Goal: Task Accomplishment & Management: Use online tool/utility

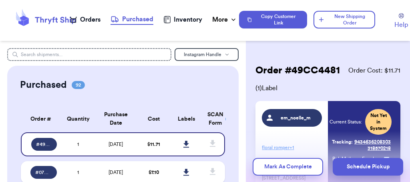
click at [264, 72] on h2 "Order # 49CC4481" at bounding box center [297, 70] width 84 height 13
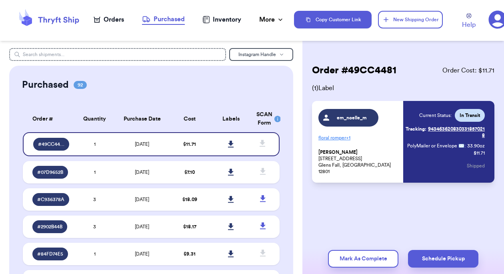
click at [336, 161] on div "Order # 49CC4481 Order Cost: $ 11.71 ( 1 ) Label em_noelle_m floral romper + 1 …" at bounding box center [404, 147] width 202 height 199
click at [114, 18] on div "Orders" at bounding box center [109, 20] width 30 height 10
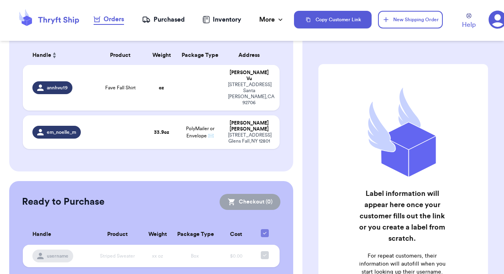
scroll to position [78, 0]
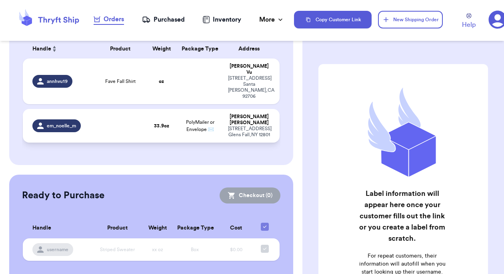
click at [86, 119] on div "em_noelle_m" at bounding box center [61, 125] width 58 height 13
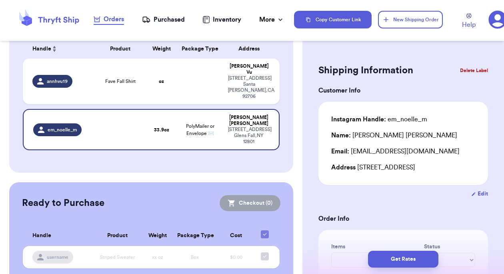
scroll to position [0, 0]
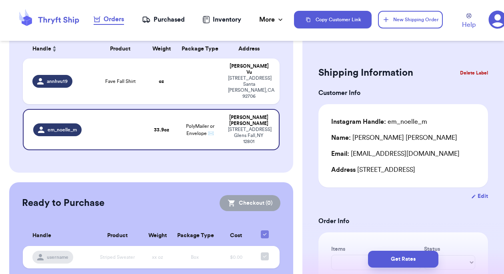
click at [336, 69] on button "Delete Label" at bounding box center [474, 73] width 34 height 18
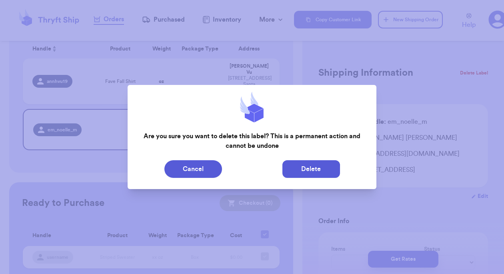
click at [293, 161] on button "Delete" at bounding box center [312, 169] width 58 height 18
type input "Fave Fall Shirt"
type input "0"
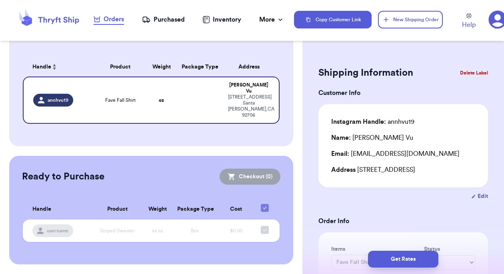
scroll to position [46, 0]
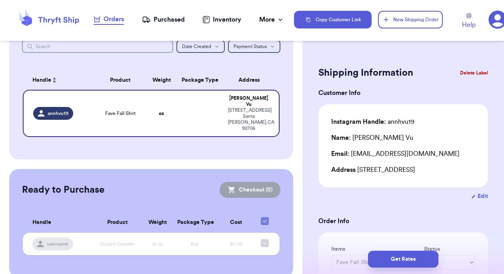
click at [199, 133] on table "Handle Product Weight Package Type Address annhvu19 Fave Fall Shirt oz [PERSON_…" at bounding box center [151, 106] width 259 height 81
click at [336, 25] on button "New Shipping Order" at bounding box center [410, 20] width 65 height 18
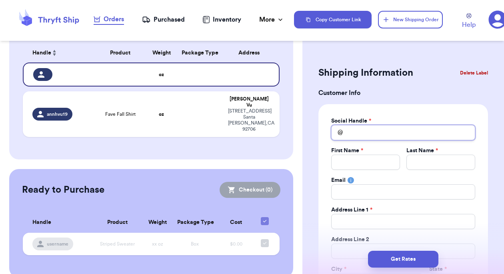
click at [336, 134] on input "Total Amount Paid" at bounding box center [403, 132] width 144 height 15
type input "j"
type input "j_"
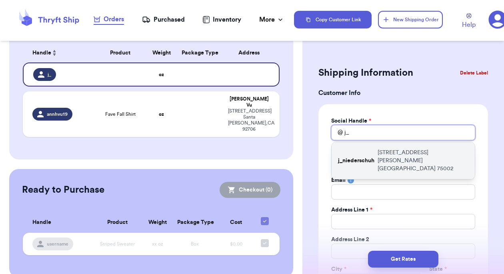
type input "j_"
click at [336, 161] on p "[STREET_ADDRESS]" at bounding box center [423, 161] width 91 height 24
type input "j_niederschuh"
type input "[PERSON_NAME]"
type input "Niederschuh"
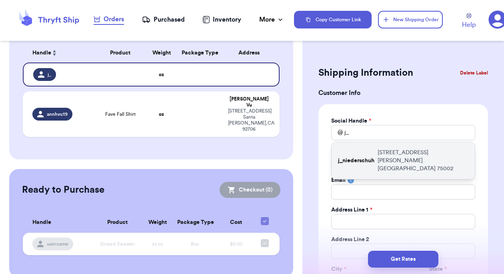
type input "[PERSON_NAME][EMAIL_ADDRESS][DOMAIN_NAME]"
type input "[STREET_ADDRESS]"
type input "[PERSON_NAME]"
select select "[GEOGRAPHIC_DATA]"
type input "75002"
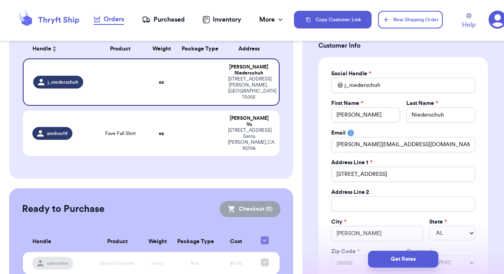
scroll to position [59, 0]
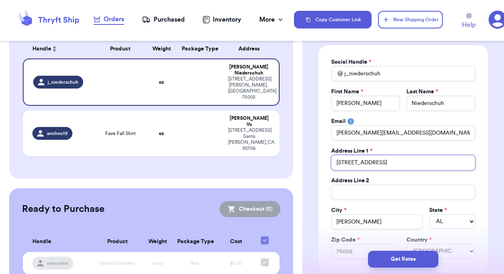
drag, startPoint x: 393, startPoint y: 165, endPoint x: 303, endPoint y: 147, distance: 91.4
type input "5"
type input "51"
type input "510"
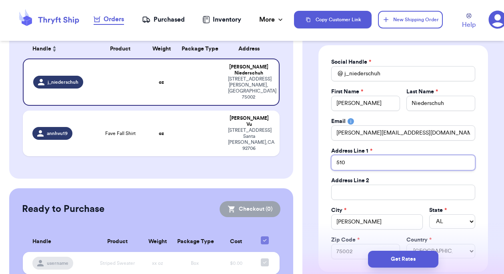
type input "5104"
type input "5104 B"
type input "5104 Bo"
type input "5104 Bon"
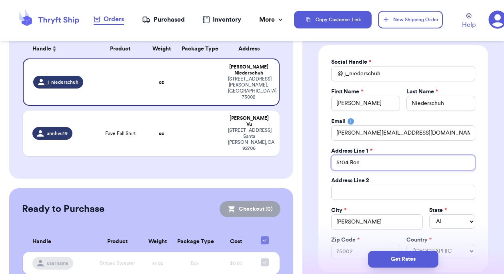
type input "5104 Bona"
type input "5104 Bonan"
type input "5104 Bonanz"
type input "5104 Bonanza"
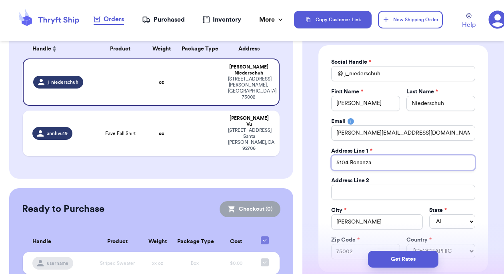
type input "5104 Bonanza D"
type input "[STREET_ADDRESS]"
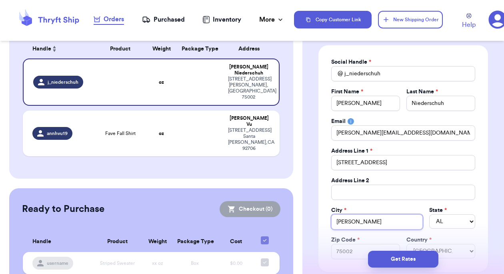
click at [336, 161] on input "[PERSON_NAME]" at bounding box center [377, 221] width 92 height 15
type input "M"
type input "Mc"
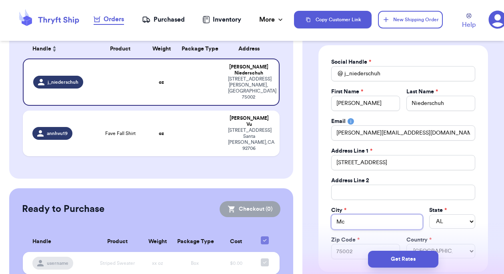
type input "McK"
type input "McKi"
type input "[PERSON_NAME]"
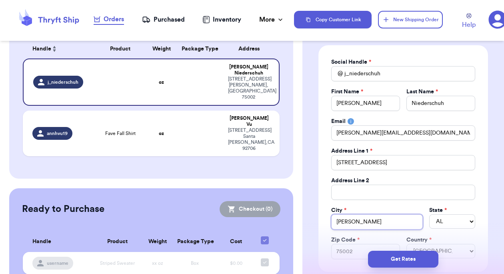
type input "[PERSON_NAME]"
click at [336, 161] on div "Social Handle * @ j_niederschuh First Name * [PERSON_NAME] Last Name * [PERSON_…" at bounding box center [404, 158] width 170 height 227
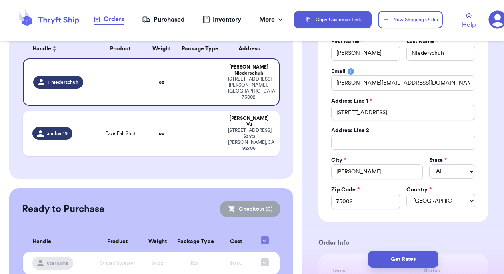
scroll to position [109, 0]
click at [336, 161] on input "75002" at bounding box center [365, 200] width 69 height 15
type input "7500"
type input "750"
type input "7507"
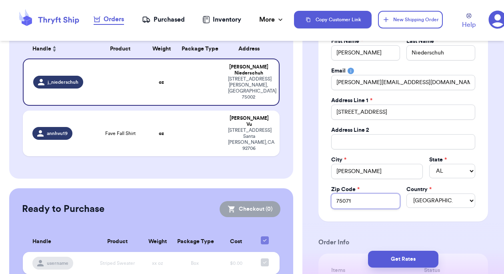
type input "75071"
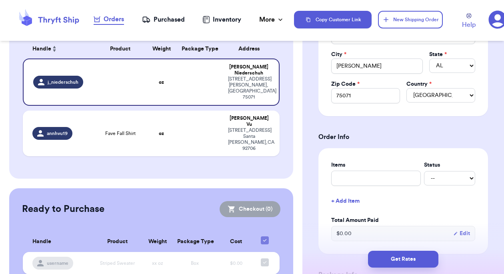
scroll to position [217, 0]
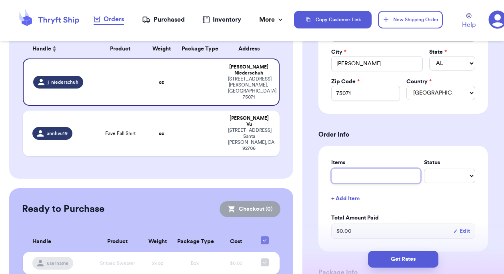
click at [336, 161] on input "text" at bounding box center [376, 175] width 90 height 15
click at [336, 161] on button "+ Add Item" at bounding box center [403, 199] width 151 height 18
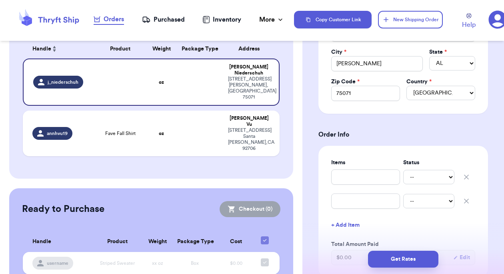
click at [336, 161] on icon "button" at bounding box center [467, 201] width 8 height 8
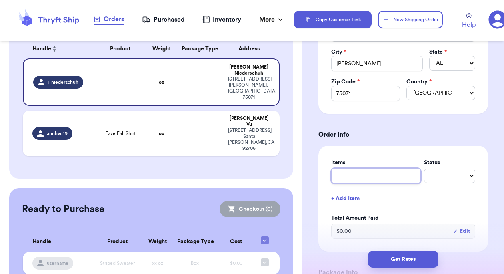
click at [336, 161] on input "text" at bounding box center [376, 175] width 90 height 15
type input "N"
type input "NY"
type input "NY s"
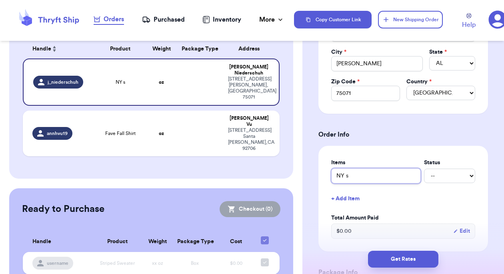
type input "NY"
type input "NY c"
type input "NY cr"
type input "NY cre"
type input "NY crew"
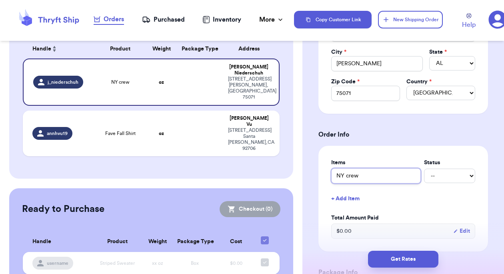
type input "NY crew"
click at [336, 161] on button "+ Add Item" at bounding box center [403, 199] width 151 height 18
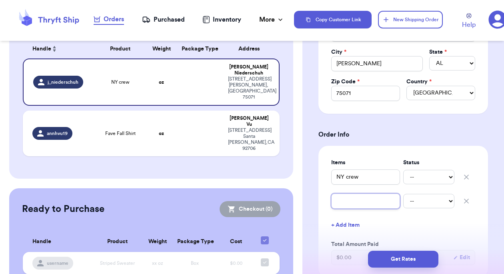
click at [336, 161] on input "text" at bounding box center [365, 200] width 69 height 15
type input "s"
type input "su"
type input "sup"
type input "supe"
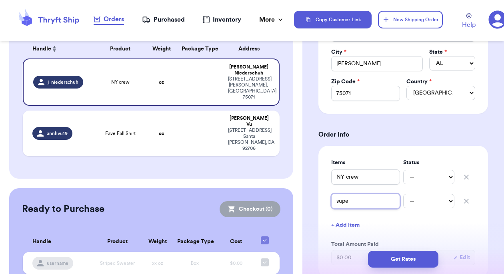
type input "super"
type input "superg"
type input "superga"
type input "supergas"
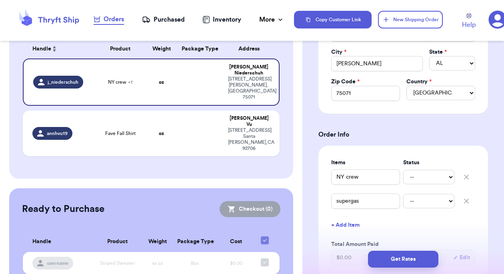
click at [336, 161] on div "Shipping Information Delete Label Customer Info Social Handle * @ j_niederschuh…" at bounding box center [404, 242] width 202 height 822
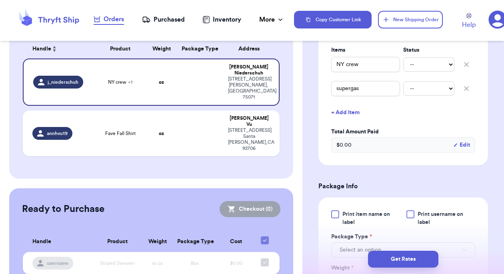
scroll to position [392, 0]
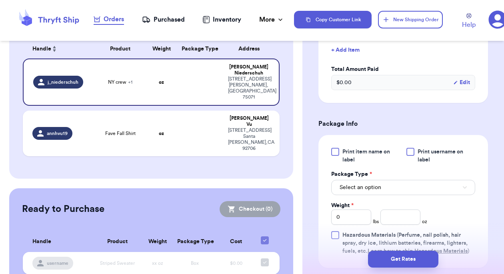
click at [336, 152] on span "Print item name on label" at bounding box center [372, 156] width 59 height 16
click at [0, 0] on input "Print item name on label" at bounding box center [0, 0] width 0 height 0
click at [336, 149] on span "Print username on label" at bounding box center [447, 156] width 58 height 16
click at [0, 0] on input "Print username on label" at bounding box center [0, 0] width 0 height 0
click at [336, 161] on button "Select an option" at bounding box center [403, 187] width 144 height 15
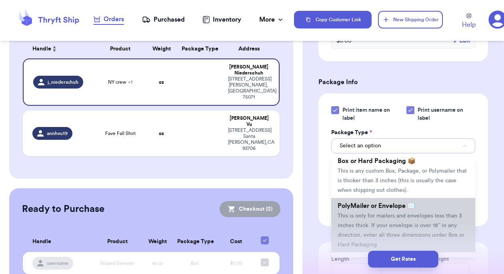
scroll to position [18, 0]
click at [336, 161] on li "PolyMailer or Envelope ✉️ This is only for mailers and envelopes less than 3 in…" at bounding box center [403, 225] width 144 height 54
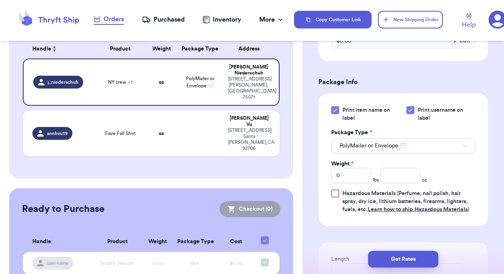
click at [336, 161] on div "Shipping Information Delete Label Customer Info Social Handle * @ j_niederschuh…" at bounding box center [404, 26] width 202 height 822
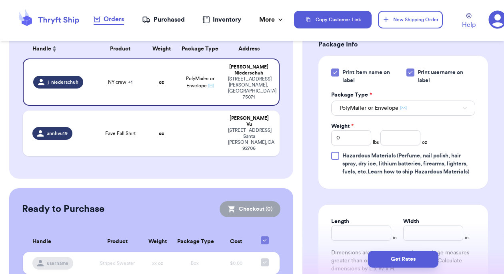
scroll to position [472, 0]
drag, startPoint x: 345, startPoint y: 135, endPoint x: 305, endPoint y: 128, distance: 40.7
type input "2"
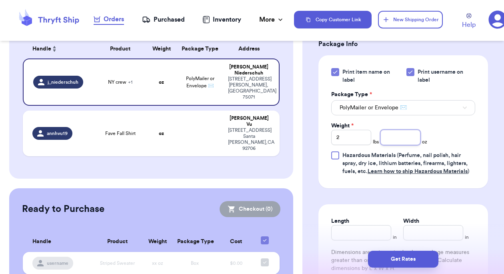
click at [336, 137] on input "number" at bounding box center [401, 137] width 40 height 15
type input "9"
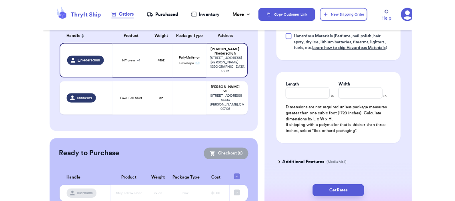
scroll to position [604, 0]
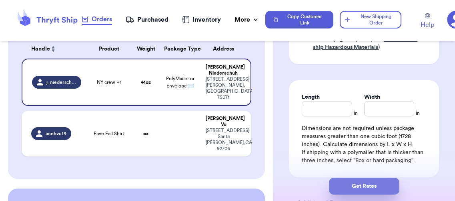
click at [336, 161] on button "Get Rates" at bounding box center [364, 185] width 70 height 17
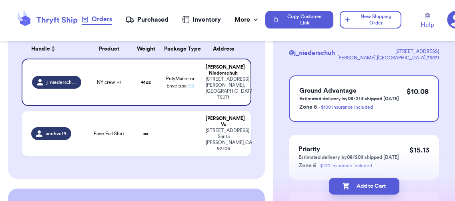
scroll to position [63, 0]
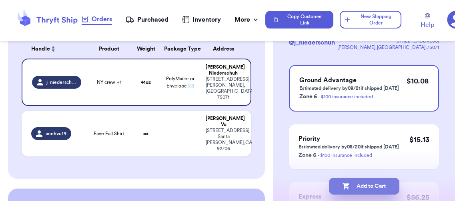
click at [336, 161] on button "Add to Cart" at bounding box center [364, 185] width 70 height 17
checkbox input "true"
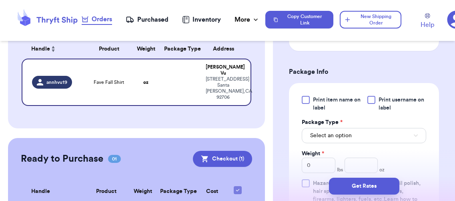
scroll to position [309, 0]
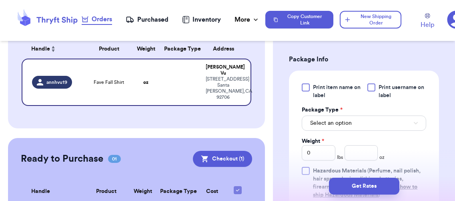
drag, startPoint x: 331, startPoint y: 90, endPoint x: 336, endPoint y: 88, distance: 5.6
click at [331, 89] on span "Print item name on label" at bounding box center [337, 91] width 49 height 16
click at [0, 0] on input "Print item name on label" at bounding box center [0, 0] width 0 height 0
click at [336, 89] on span "Print username on label" at bounding box center [403, 91] width 48 height 16
click at [0, 0] on input "Print username on label" at bounding box center [0, 0] width 0 height 0
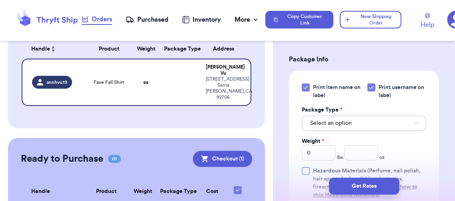
click at [336, 120] on button "Select an option" at bounding box center [364, 122] width 124 height 15
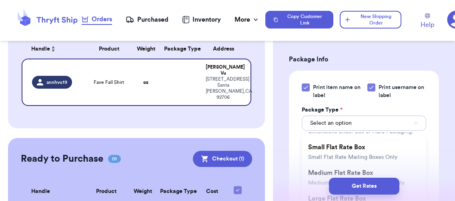
scroll to position [99, 0]
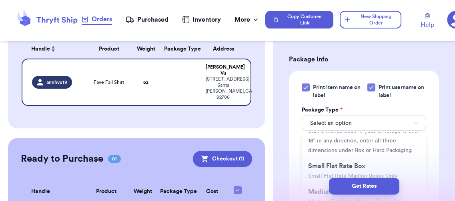
click at [336, 155] on li "PolyMailer or Envelope ✉️ This is only for mailers and envelopes less than 3 in…" at bounding box center [364, 130] width 124 height 54
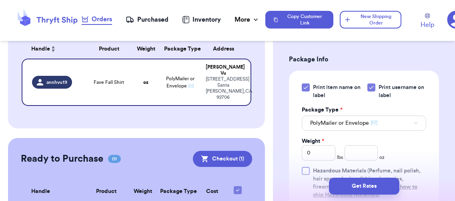
click at [336, 158] on div "Shipping Information Delete Label Customer Info Instagram Handle: annhvu19 Name…" at bounding box center [364, 80] width 182 height 683
click at [317, 155] on input "0" at bounding box center [319, 152] width 34 height 15
click at [336, 154] on input "number" at bounding box center [362, 152] width 34 height 15
type input "9.5"
click at [336, 146] on div "Print item name on label Print username on label Package Type * PolyMailer or E…" at bounding box center [364, 140] width 150 height 141
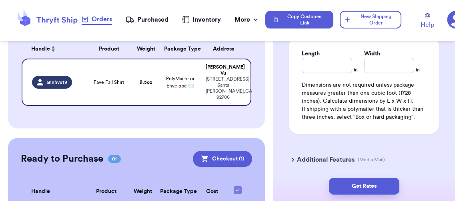
scroll to position [501, 0]
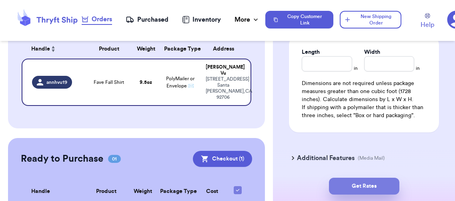
click at [336, 161] on button "Get Rates" at bounding box center [364, 185] width 70 height 17
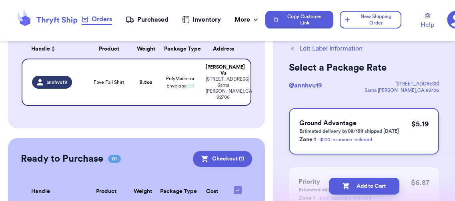
scroll to position [32, 0]
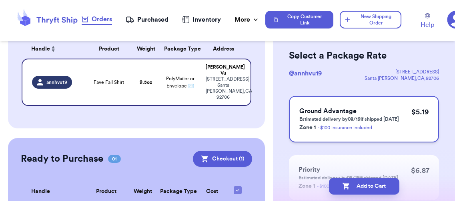
click at [336, 124] on p "Zone 1 - $100 insurance included" at bounding box center [349, 127] width 100 height 10
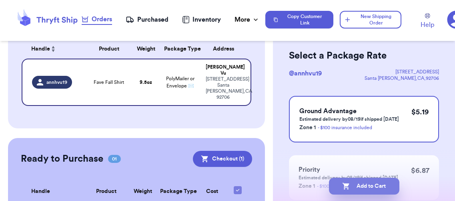
click at [336, 161] on button "Add to Cart" at bounding box center [364, 185] width 70 height 17
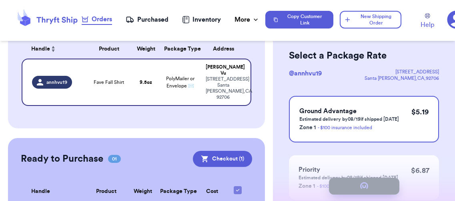
checkbox input "true"
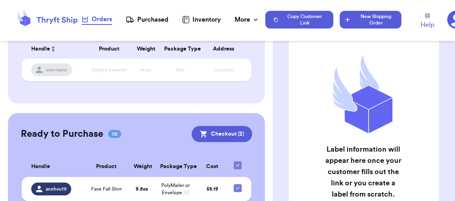
click at [336, 16] on icon "button" at bounding box center [348, 20] width 8 height 8
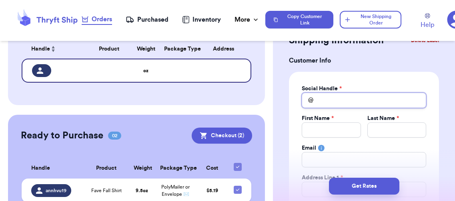
click at [336, 93] on input "Total Amount Paid" at bounding box center [364, 99] width 124 height 15
type input "m"
type input "ma"
type input "mad"
type input "madd"
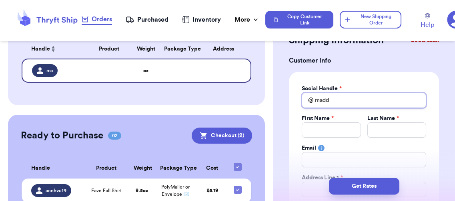
type input "maddi"
type input "maddie"
type input "maddi"
type input "madd"
type input "mad"
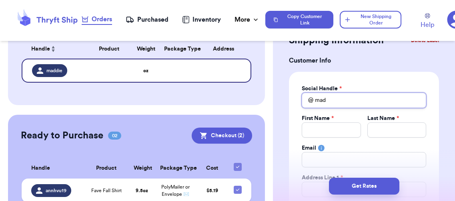
type input "ma"
type input "m"
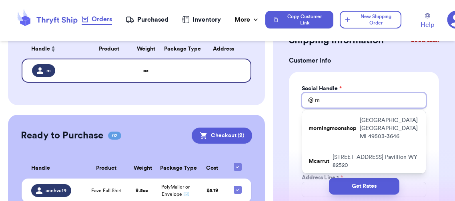
type input "m."
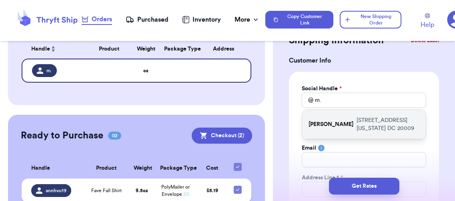
click at [336, 126] on p "[STREET_ADDRESS][US_STATE]" at bounding box center [388, 124] width 63 height 16
type input "[PERSON_NAME]"
type input "[GEOGRAPHIC_DATA]"
type input "[EMAIL_ADDRESS][DOMAIN_NAME]"
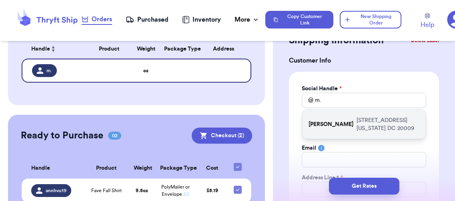
type input "[STREET_ADDRESS]"
type input "[US_STATE]"
select select "DC"
type input "20009"
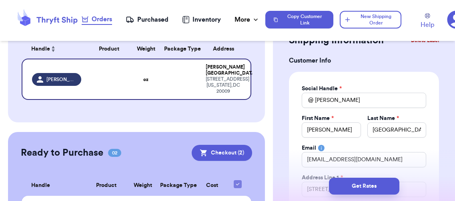
click at [336, 131] on div "Social Handle * @ [PERSON_NAME] First Name * [PERSON_NAME] Last Name * [PERSON_…" at bounding box center [364, 185] width 150 height 227
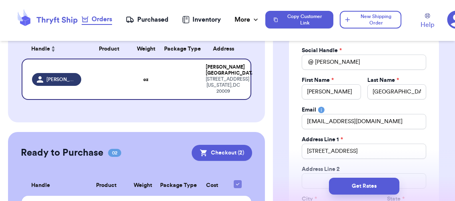
scroll to position [102, 0]
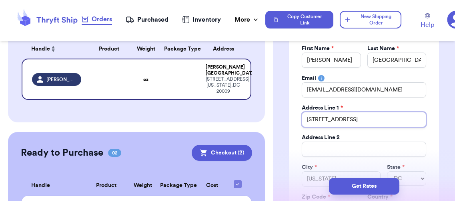
drag, startPoint x: 391, startPoint y: 121, endPoint x: 280, endPoint y: 113, distance: 111.6
click at [289, 110] on div "Social Handle * @ [PERSON_NAME] First Name * [PERSON_NAME] Last Name * [PERSON_…" at bounding box center [364, 115] width 150 height 227
type input "9"
type input "95"
type input "950"
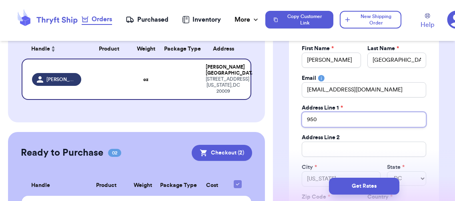
type input "950"
type input "950 2"
type input "950 25"
type input "950 25t"
type input "950 25th"
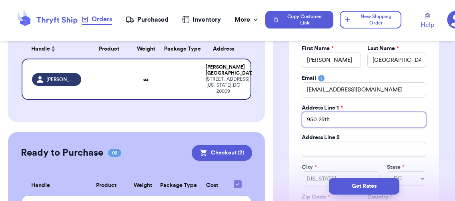
type input "950 25th"
type input "950 25th S"
type input "[STREET_ADDRESS]"
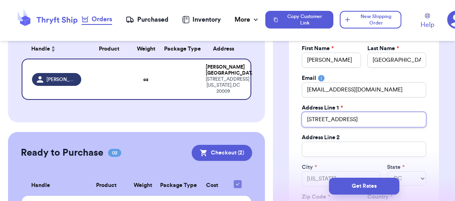
type input "[STREET_ADDRESS]"
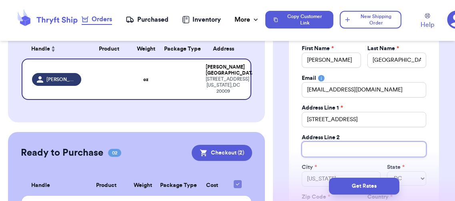
click at [327, 151] on input "Total Amount Paid" at bounding box center [364, 148] width 124 height 15
type input "u"
type input "un"
type input "uni"
type input "unit"
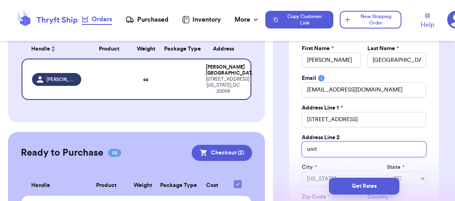
type input "unit"
type input "unit 7"
type input "unit 70"
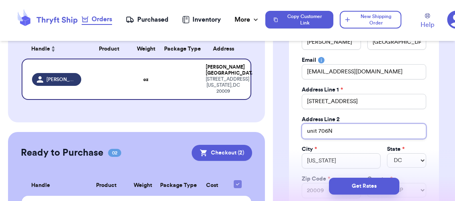
scroll to position [120, 0]
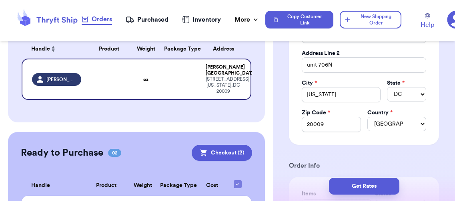
scroll to position [237, 0]
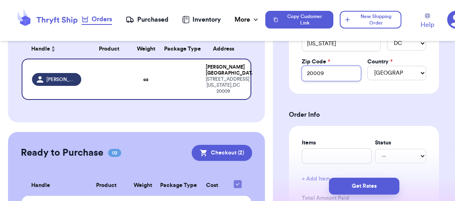
drag, startPoint x: 329, startPoint y: 69, endPoint x: 317, endPoint y: 70, distance: 12.0
click at [317, 70] on input "20009" at bounding box center [331, 73] width 59 height 15
click at [336, 115] on h3 "Order Info" at bounding box center [364, 115] width 150 height 10
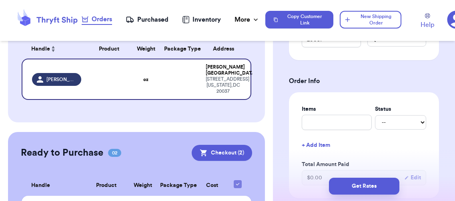
scroll to position [330, 0]
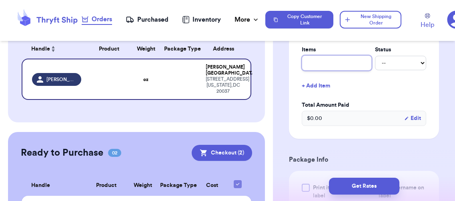
click at [336, 63] on input "text" at bounding box center [337, 62] width 70 height 15
click at [307, 82] on button "+ Add Item" at bounding box center [364, 86] width 131 height 18
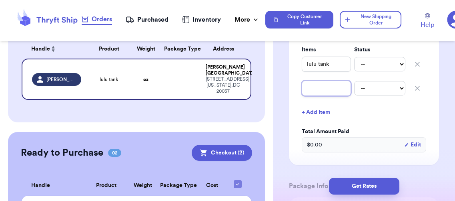
click at [318, 88] on input "text" at bounding box center [326, 87] width 49 height 15
click at [321, 112] on button "+ Add Item" at bounding box center [364, 112] width 131 height 18
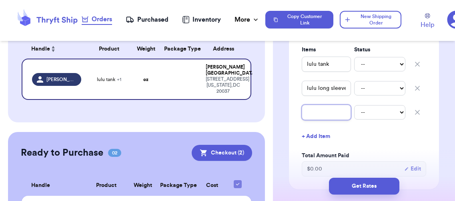
click at [322, 110] on input "text" at bounding box center [326, 111] width 49 height 15
click at [336, 147] on div "Items Status lulu tank -- Paid Owes lulu long sleeve -- Paid Owes striped tee -…" at bounding box center [364, 111] width 150 height 156
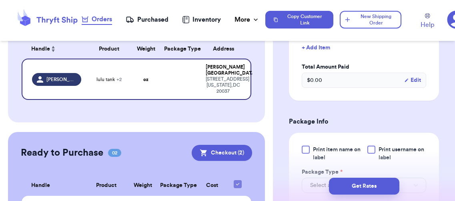
scroll to position [434, 0]
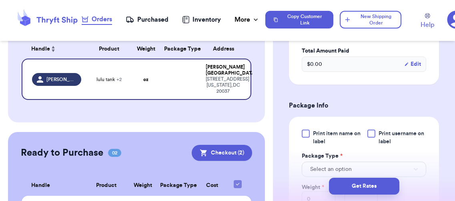
click at [327, 136] on span "Print item name on label" at bounding box center [337, 137] width 49 height 16
click at [0, 0] on input "Print item name on label" at bounding box center [0, 0] width 0 height 0
click at [336, 137] on span "Print username on label" at bounding box center [403, 137] width 48 height 16
click at [0, 0] on input "Print username on label" at bounding box center [0, 0] width 0 height 0
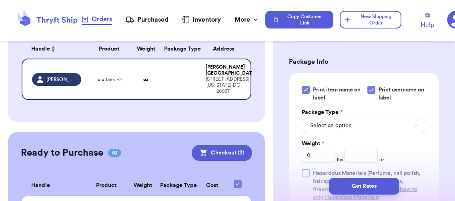
scroll to position [480, 0]
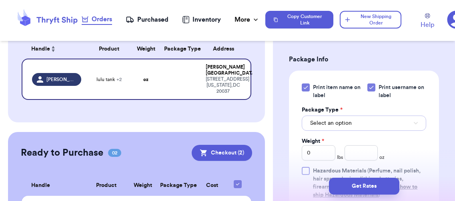
click at [336, 124] on button "Select an option" at bounding box center [364, 122] width 124 height 15
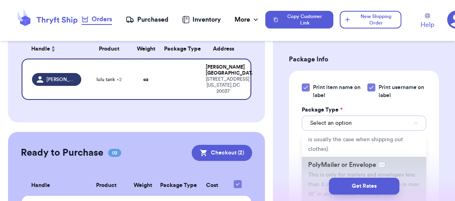
scroll to position [58, 0]
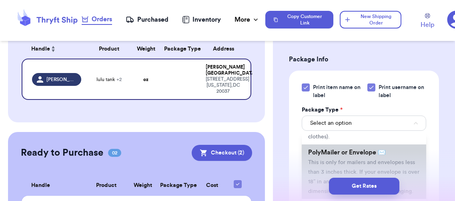
click at [336, 154] on span "PolyMailer or Envelope ✉️" at bounding box center [347, 152] width 78 height 6
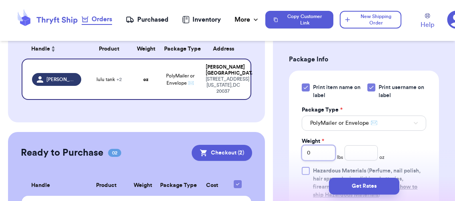
click at [323, 150] on input "0" at bounding box center [319, 152] width 34 height 15
drag, startPoint x: 425, startPoint y: 130, endPoint x: 426, endPoint y: 143, distance: 12.4
click at [336, 130] on div "Print item name on label Print username on label Package Type * PolyMailer or E…" at bounding box center [364, 140] width 150 height 141
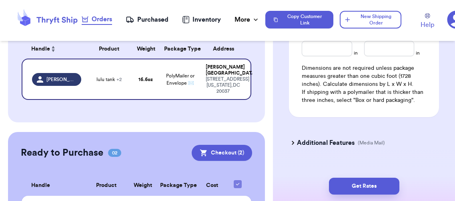
scroll to position [709, 0]
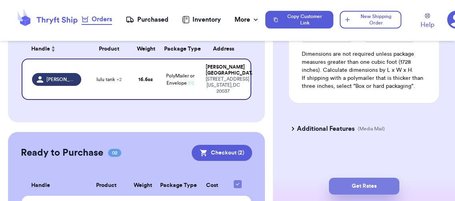
click at [336, 161] on button "Get Rates" at bounding box center [364, 185] width 70 height 17
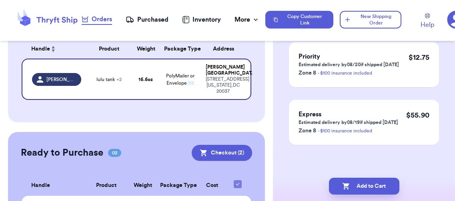
scroll to position [0, 0]
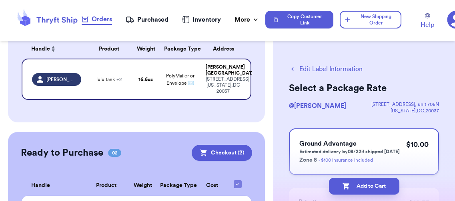
click at [323, 150] on p "Estimated delivery by 08/22 if shipped [DATE]" at bounding box center [349, 151] width 100 height 6
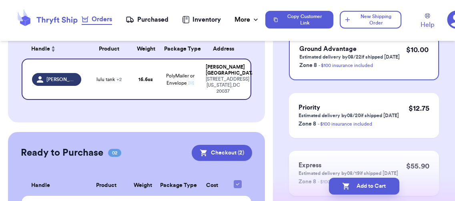
scroll to position [96, 0]
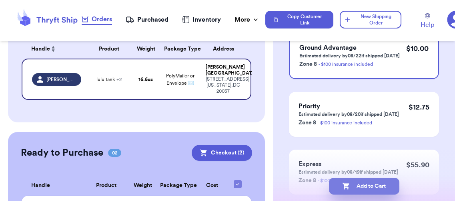
click at [336, 161] on icon "button" at bounding box center [346, 186] width 8 height 8
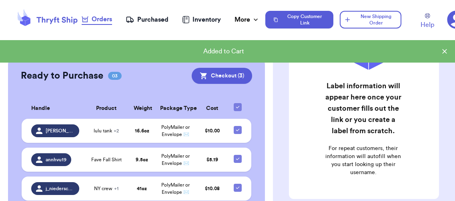
scroll to position [167, 0]
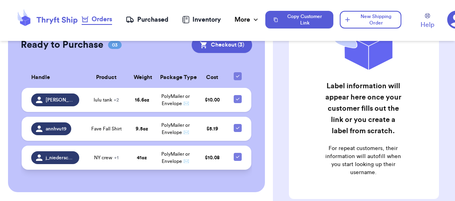
click at [196, 153] on td "$ 10.08" at bounding box center [212, 157] width 33 height 24
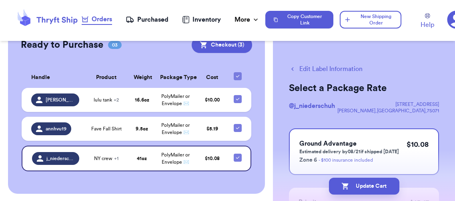
scroll to position [168, 0]
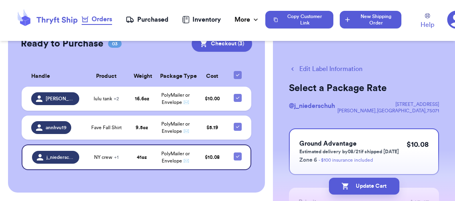
click at [336, 22] on button "New Shipping Order" at bounding box center [371, 20] width 62 height 18
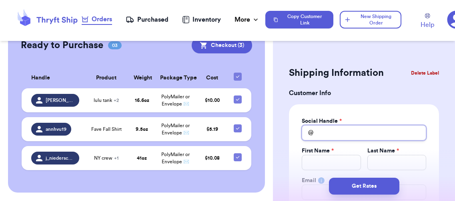
click at [327, 136] on input "Total Amount Paid" at bounding box center [364, 132] width 124 height 15
drag, startPoint x: 347, startPoint y: 133, endPoint x: 227, endPoint y: 132, distance: 119.7
click at [235, 131] on div "Customer Link New Order Incomplete 01 Get Rates for All ( 0 ) Get Rates for All…" at bounding box center [227, 100] width 455 height 201
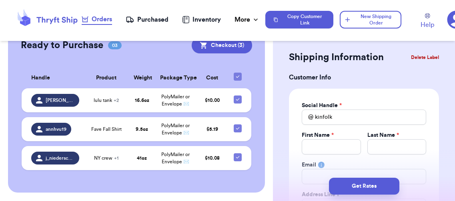
scroll to position [16, 0]
click at [331, 148] on input "Total Amount Paid" at bounding box center [331, 146] width 59 height 15
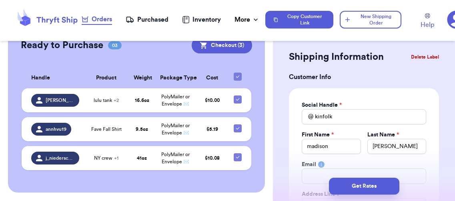
click at [336, 161] on div "Social Handle * @ kinfolk First Name * [PERSON_NAME] Last Name * [PERSON_NAME] …" at bounding box center [364, 201] width 150 height 227
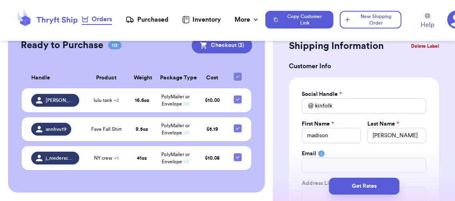
scroll to position [28, 0]
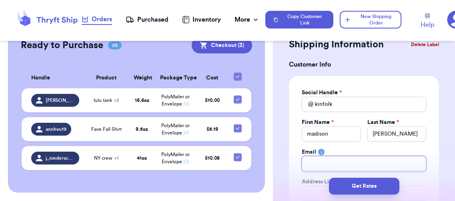
click at [336, 161] on input "Total Amount Paid" at bounding box center [364, 163] width 124 height 15
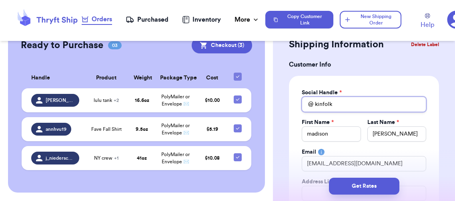
click at [336, 102] on input "kinfolk" at bounding box center [364, 103] width 124 height 15
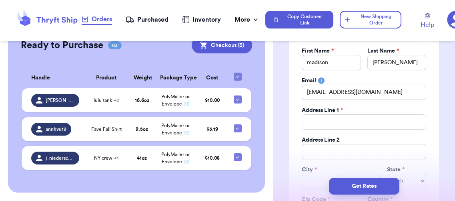
scroll to position [150, 0]
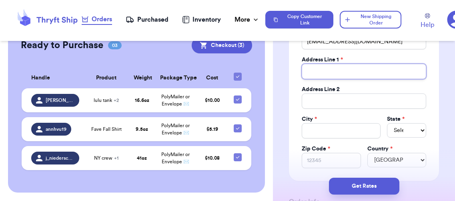
click at [335, 72] on input "Total Amount Paid" at bounding box center [364, 71] width 124 height 15
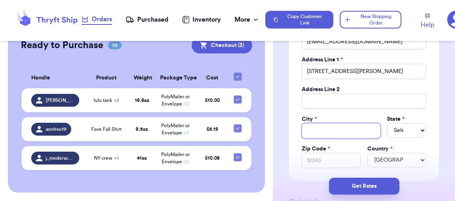
click at [330, 123] on input "Total Amount Paid" at bounding box center [341, 130] width 79 height 15
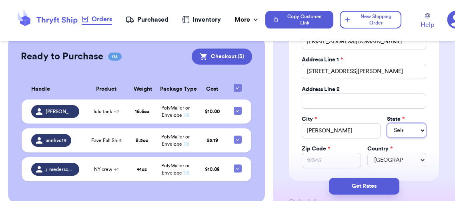
click at [336, 123] on select "Select AL AK AZ AR CA CO [GEOGRAPHIC_DATA] DE DC [GEOGRAPHIC_DATA] [GEOGRAPHIC_…" at bounding box center [406, 130] width 39 height 14
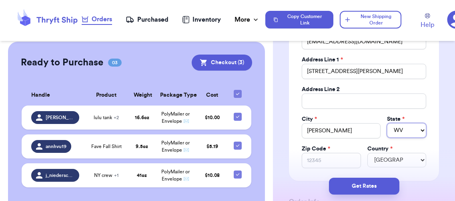
click at [336, 123] on select "Select AL AK AZ AR CA CO [GEOGRAPHIC_DATA] DE DC [GEOGRAPHIC_DATA] [GEOGRAPHIC_…" at bounding box center [406, 130] width 39 height 14
click at [318, 161] on input "Zip Code *" at bounding box center [331, 160] width 59 height 15
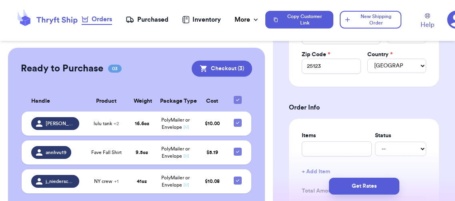
scroll to position [298, 0]
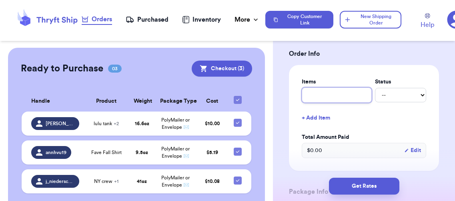
click at [317, 91] on input "text" at bounding box center [337, 94] width 70 height 15
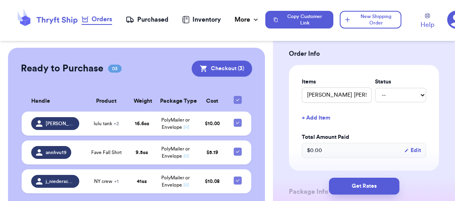
click at [336, 109] on button "+ Add Item" at bounding box center [364, 118] width 131 height 18
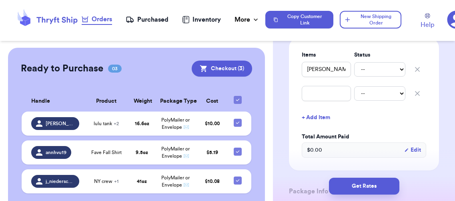
scroll to position [382, 0]
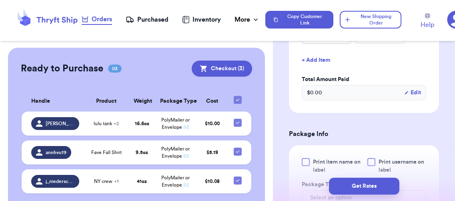
click at [328, 161] on span "Print item name on label" at bounding box center [337, 166] width 49 height 16
click at [0, 0] on input "Print item name on label" at bounding box center [0, 0] width 0 height 0
click at [336, 158] on label "Print username on label" at bounding box center [396, 166] width 59 height 16
click at [0, 0] on input "Print username on label" at bounding box center [0, 0] width 0 height 0
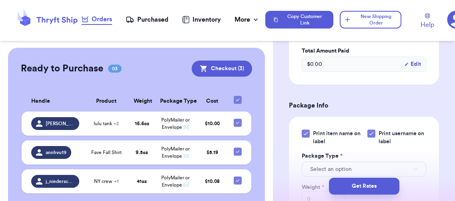
scroll to position [478, 0]
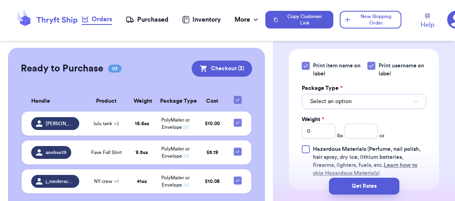
click at [336, 98] on span "Select an option" at bounding box center [331, 101] width 42 height 8
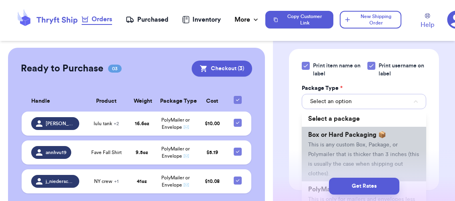
scroll to position [21, 0]
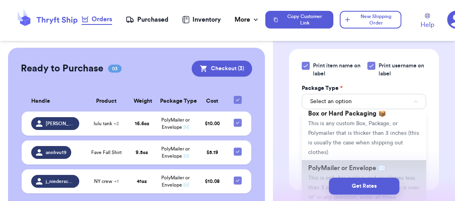
click at [319, 161] on span "PolyMailer or Envelope ✉️" at bounding box center [347, 168] width 78 height 6
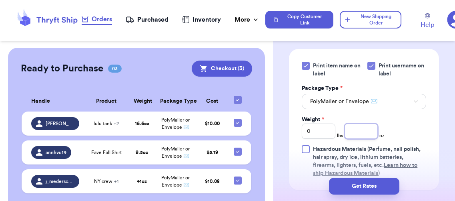
click at [336, 131] on input "number" at bounding box center [362, 130] width 34 height 15
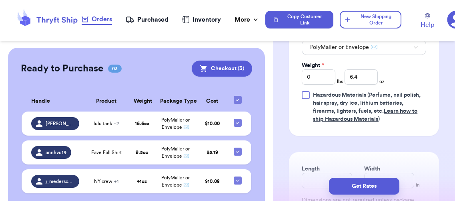
scroll to position [685, 0]
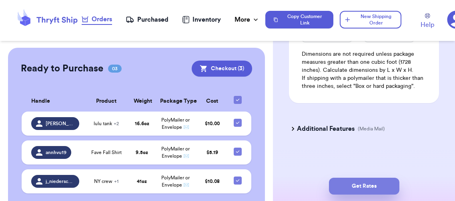
click at [336, 161] on button "Get Rates" at bounding box center [364, 185] width 70 height 17
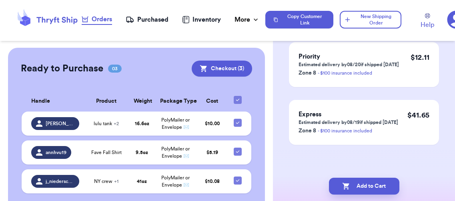
scroll to position [0, 0]
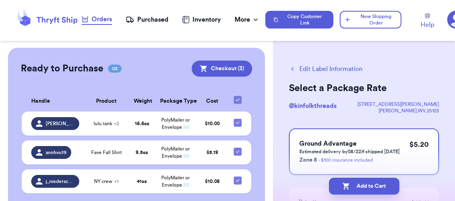
click at [336, 148] on p "Estimated delivery by 08/22 if shipped [DATE]" at bounding box center [349, 151] width 100 height 6
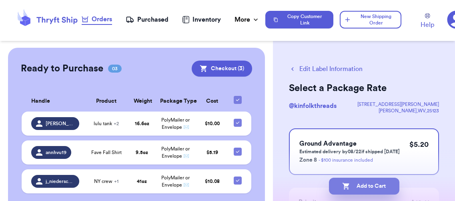
click at [336, 161] on button "Add to Cart" at bounding box center [364, 185] width 70 height 17
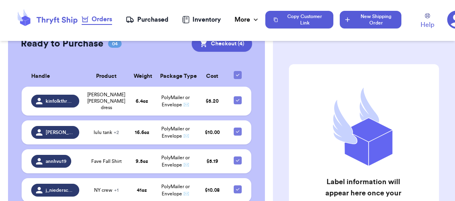
click at [336, 17] on button "New Shipping Order" at bounding box center [371, 20] width 62 height 18
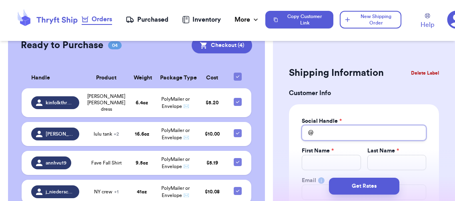
click at [329, 134] on input "Total Amount Paid" at bounding box center [364, 132] width 124 height 15
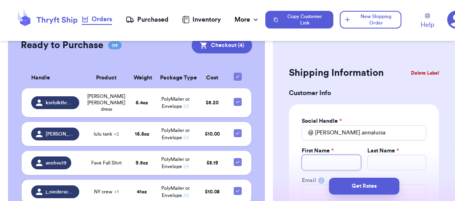
click at [333, 158] on input "Total Amount Paid" at bounding box center [331, 162] width 59 height 15
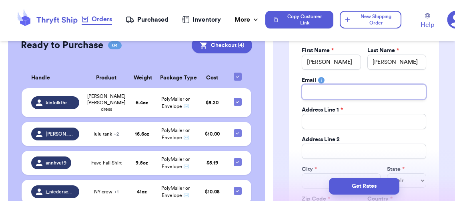
click at [335, 89] on input "Total Amount Paid" at bounding box center [364, 91] width 124 height 15
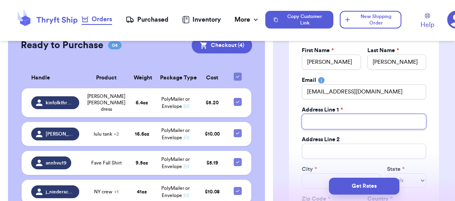
click at [328, 120] on input "Total Amount Paid" at bounding box center [364, 121] width 124 height 15
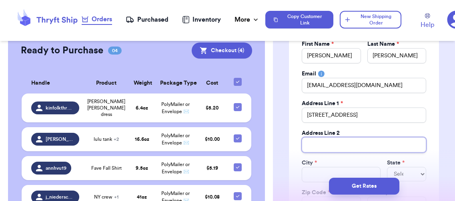
scroll to position [120, 0]
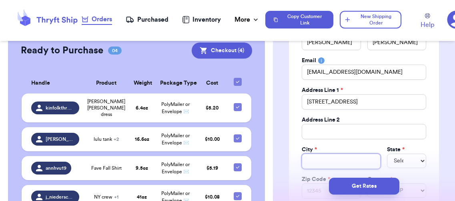
click at [324, 161] on input "Total Amount Paid" at bounding box center [341, 160] width 79 height 15
click at [336, 161] on select "Select AL AK AZ AR CA CO [GEOGRAPHIC_DATA] DE DC [GEOGRAPHIC_DATA] [GEOGRAPHIC_…" at bounding box center [406, 160] width 39 height 14
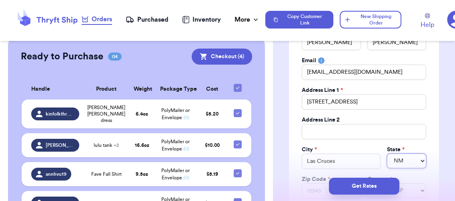
click at [336, 153] on select "Select AL AK AZ AR CA CO [GEOGRAPHIC_DATA] DE DC [GEOGRAPHIC_DATA] [GEOGRAPHIC_…" at bounding box center [406, 160] width 39 height 14
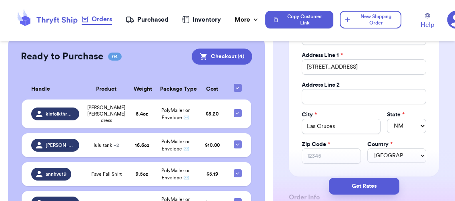
scroll to position [159, 0]
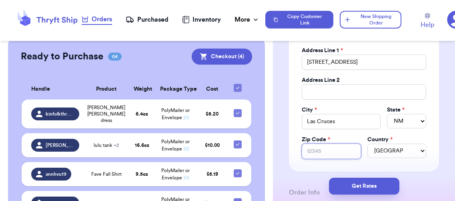
click at [316, 148] on input "Zip Code *" at bounding box center [331, 150] width 59 height 15
click at [336, 146] on div "Social Handle * @ [PERSON_NAME].annaluisa First Name * [PERSON_NAME] Name * [PE…" at bounding box center [364, 58] width 150 height 227
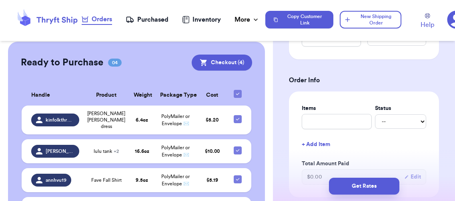
scroll to position [272, 0]
click at [329, 119] on input "text" at bounding box center [337, 120] width 70 height 15
click at [307, 122] on input "shorts" at bounding box center [337, 120] width 70 height 15
click at [321, 140] on button "+ Add Item" at bounding box center [364, 143] width 131 height 18
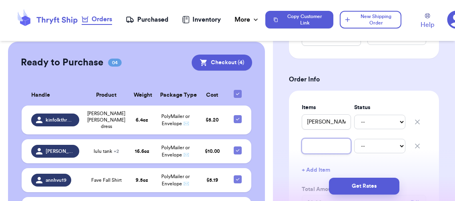
click at [322, 139] on input "text" at bounding box center [326, 145] width 49 height 15
click at [336, 158] on div "Shipping Information Delete Label Customer Info Social Handle * @ [PERSON_NAME]…" at bounding box center [364, 191] width 182 height 830
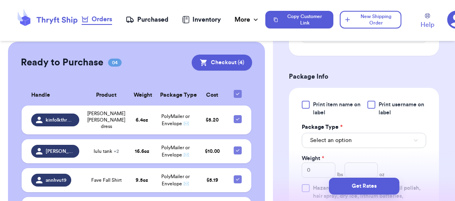
scroll to position [528, 0]
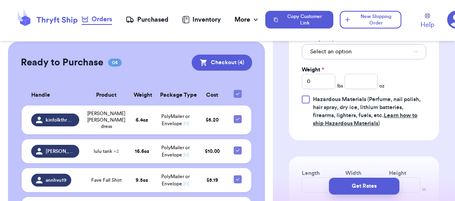
click at [329, 53] on span "Select an option" at bounding box center [331, 52] width 42 height 8
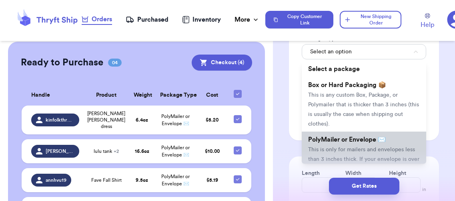
click at [336, 136] on span "PolyMailer or Envelope ✉️" at bounding box center [347, 139] width 78 height 6
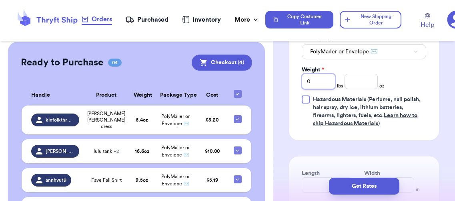
click at [325, 76] on input "0" at bounding box center [319, 81] width 34 height 15
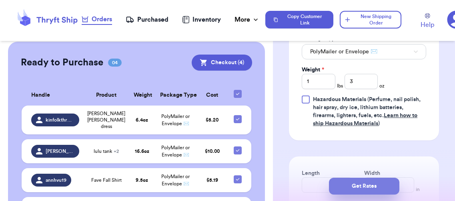
click at [336, 161] on button "Get Rates" at bounding box center [364, 185] width 70 height 17
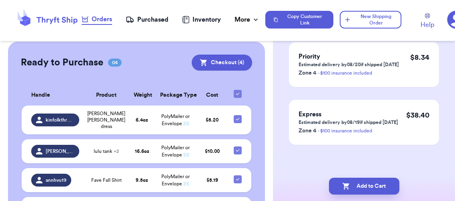
scroll to position [0, 0]
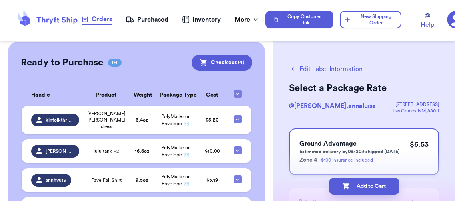
drag, startPoint x: 373, startPoint y: 141, endPoint x: 369, endPoint y: 137, distance: 4.8
click at [336, 141] on h3 "Ground Advantage" at bounding box center [349, 144] width 100 height 10
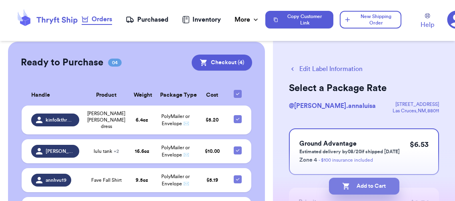
click at [336, 161] on button "Add to Cart" at bounding box center [364, 185] width 70 height 17
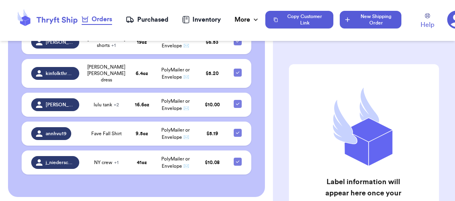
click at [336, 15] on button "New Shipping Order" at bounding box center [371, 20] width 62 height 18
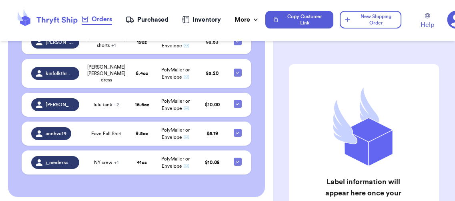
scroll to position [225, 0]
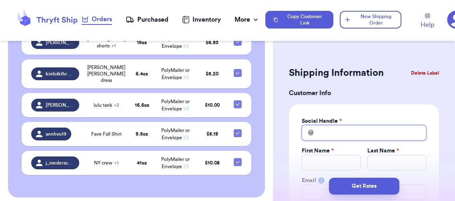
click at [331, 132] on input "Total Amount Paid" at bounding box center [364, 132] width 124 height 15
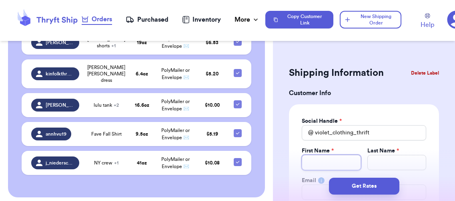
click at [334, 158] on input "Total Amount Paid" at bounding box center [331, 162] width 59 height 15
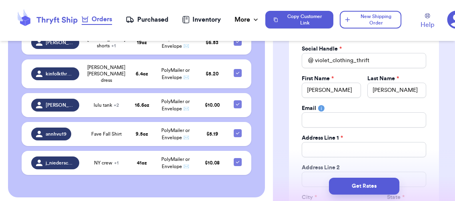
scroll to position [83, 0]
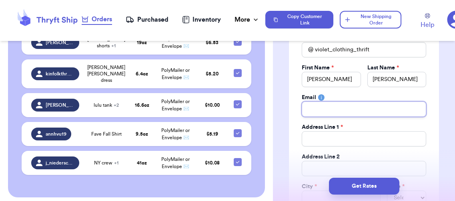
click at [332, 108] on input "Total Amount Paid" at bounding box center [364, 108] width 124 height 15
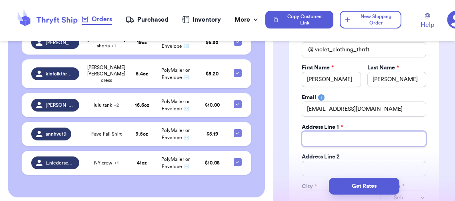
click at [311, 140] on input "Total Amount Paid" at bounding box center [364, 138] width 124 height 15
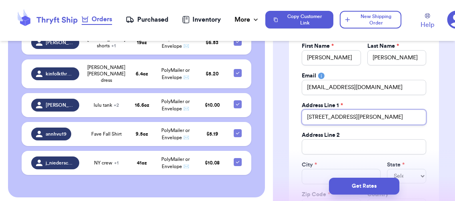
scroll to position [117, 0]
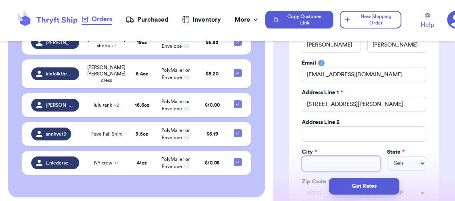
click at [329, 156] on input "Total Amount Paid" at bounding box center [341, 163] width 79 height 15
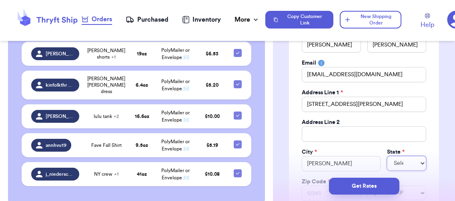
click at [336, 161] on select "Select AL AK AZ AR CA CO [GEOGRAPHIC_DATA] DE DC [GEOGRAPHIC_DATA] [GEOGRAPHIC_…" at bounding box center [406, 163] width 39 height 14
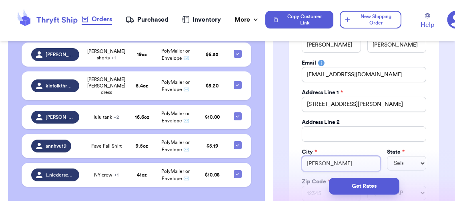
click at [336, 161] on input "[PERSON_NAME]" at bounding box center [341, 163] width 79 height 15
click at [336, 161] on select "Select AL AK AZ AR CA CO [GEOGRAPHIC_DATA] DE DC [GEOGRAPHIC_DATA] [GEOGRAPHIC_…" at bounding box center [406, 163] width 39 height 14
click at [336, 156] on select "Select AL AK AZ AR CA CO [GEOGRAPHIC_DATA] DE DC [GEOGRAPHIC_DATA] [GEOGRAPHIC_…" at bounding box center [406, 163] width 39 height 14
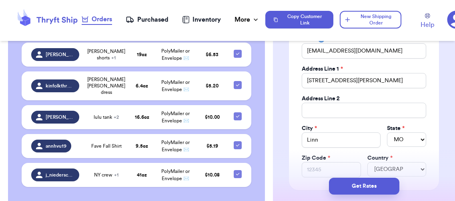
scroll to position [159, 0]
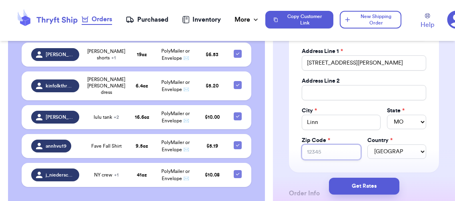
click at [323, 152] on input "Zip Code *" at bounding box center [331, 151] width 59 height 15
click at [295, 158] on div "Social Handle * @ violet_clothing_thrift First Name * [PERSON_NAME] Last Name *…" at bounding box center [364, 59] width 150 height 227
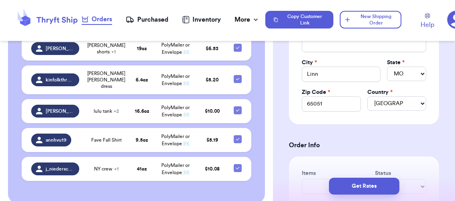
scroll to position [307, 0]
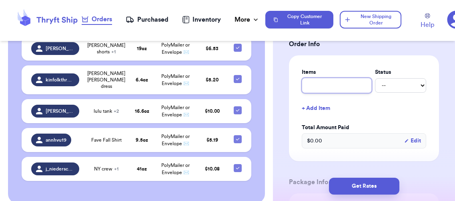
click at [336, 84] on input "text" at bounding box center [337, 85] width 70 height 15
click at [336, 104] on button "+ Add Item" at bounding box center [364, 108] width 131 height 18
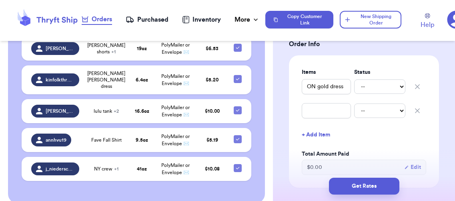
click at [336, 110] on icon "button" at bounding box center [418, 110] width 4 height 4
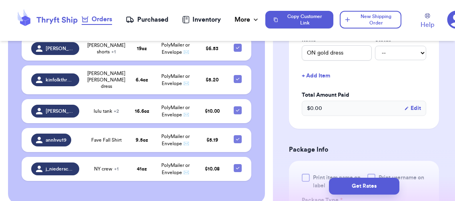
scroll to position [399, 0]
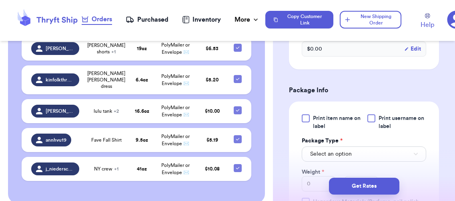
click at [322, 119] on span "Print item name on label" at bounding box center [337, 122] width 49 height 16
click at [0, 0] on input "Print item name on label" at bounding box center [0, 0] width 0 height 0
drag, startPoint x: 384, startPoint y: 122, endPoint x: 387, endPoint y: 128, distance: 6.6
click at [336, 122] on span "Print username on label" at bounding box center [403, 122] width 48 height 16
click at [0, 0] on input "Print username on label" at bounding box center [0, 0] width 0 height 0
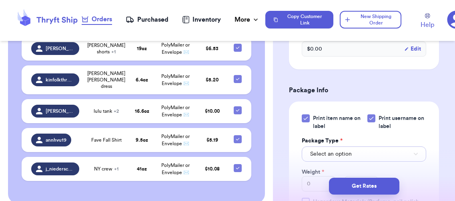
click at [336, 149] on button "Select an option" at bounding box center [364, 153] width 124 height 15
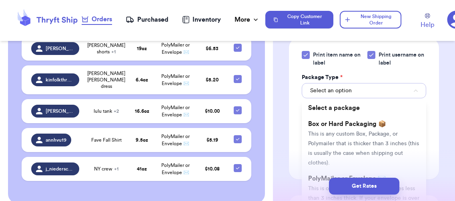
scroll to position [524, 0]
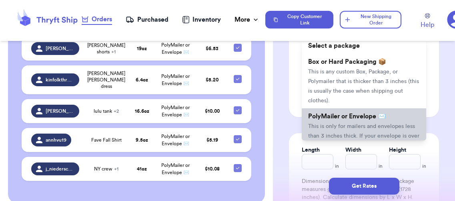
click at [336, 124] on span "This is only for mailers and envelopes less than 3 inches thick. If your envelo…" at bounding box center [363, 140] width 111 height 34
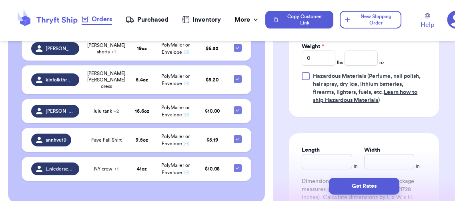
scroll to position [336, 0]
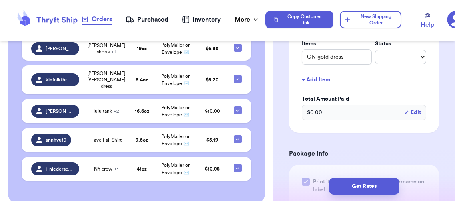
click at [336, 149] on h3 "Package Info" at bounding box center [364, 154] width 150 height 10
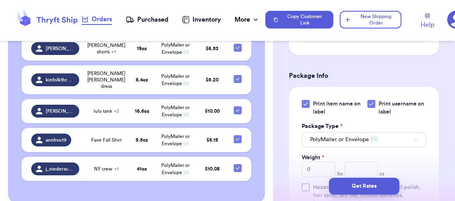
scroll to position [421, 0]
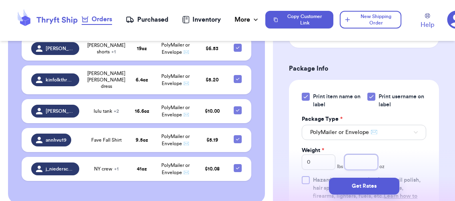
click at [336, 161] on input "number" at bounding box center [362, 161] width 34 height 15
click at [336, 161] on div "Get Rates" at bounding box center [364, 186] width 182 height 30
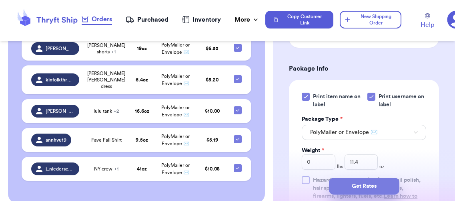
click at [336, 161] on button "Get Rates" at bounding box center [364, 185] width 70 height 17
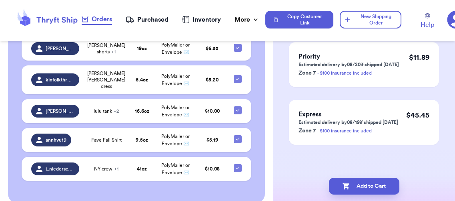
scroll to position [0, 0]
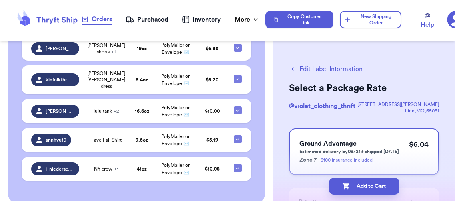
click at [336, 156] on p "Zone 7 - $100 insurance included" at bounding box center [349, 160] width 100 height 10
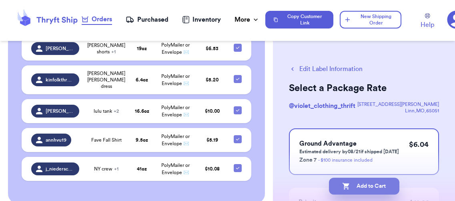
click at [336, 161] on button "Add to Cart" at bounding box center [364, 185] width 70 height 17
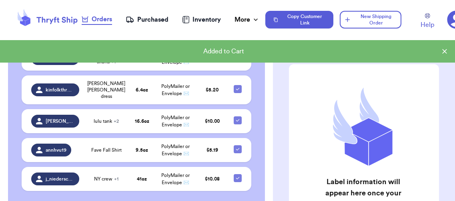
scroll to position [224, 0]
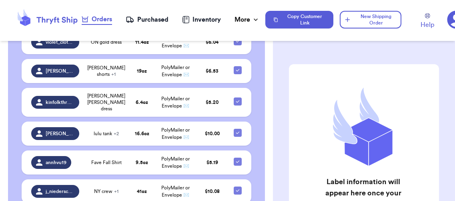
click at [336, 54] on div "Label information will appear here once your customer fills out the link or you…" at bounding box center [364, 199] width 182 height 302
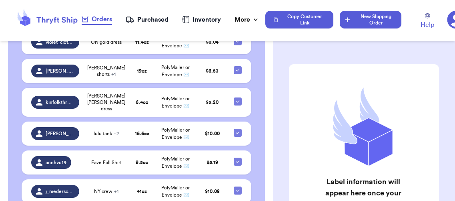
click at [336, 25] on button "New Shipping Order" at bounding box center [371, 20] width 62 height 18
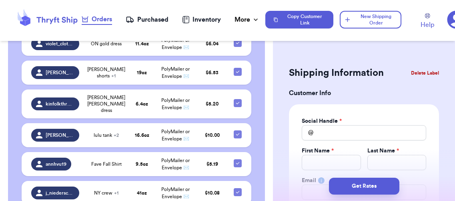
scroll to position [225, 0]
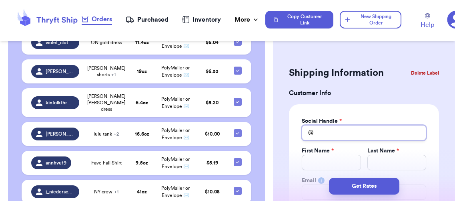
click at [336, 135] on input "Total Amount Paid" at bounding box center [364, 132] width 124 height 15
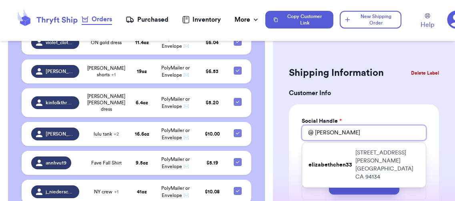
drag, startPoint x: 351, startPoint y: 137, endPoint x: 90, endPoint y: 114, distance: 262.0
click at [93, 114] on div "Customer Link New Order Incomplete 01 Get Rates for All ( 0 ) Get Rates for All…" at bounding box center [227, 100] width 455 height 201
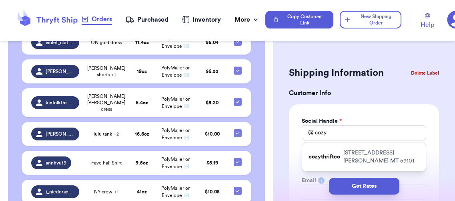
click at [336, 160] on p "[STREET_ADDRESS]" at bounding box center [381, 157] width 76 height 16
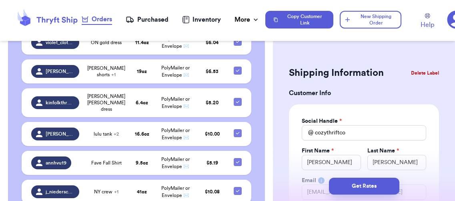
scroll to position [243, 0]
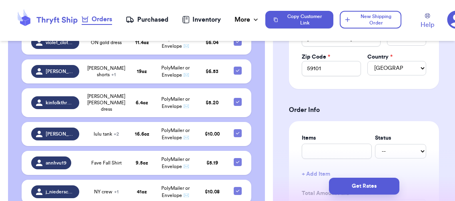
scroll to position [242, 0]
click at [331, 150] on input "text" at bounding box center [337, 150] width 70 height 15
click at [336, 115] on form "Shipping Information Delete Label Customer Info Social Handle * @ cozythriftco …" at bounding box center [364, 188] width 150 height 732
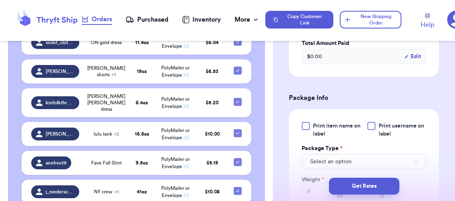
scroll to position [413, 0]
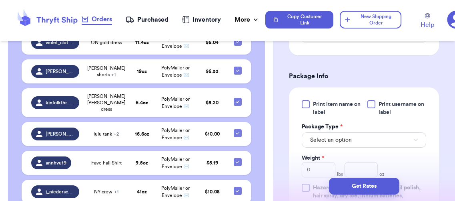
click at [325, 101] on span "Print item name on label" at bounding box center [337, 108] width 49 height 16
click at [0, 0] on input "Print item name on label" at bounding box center [0, 0] width 0 height 0
click at [336, 100] on div at bounding box center [371, 104] width 8 height 8
click at [0, 0] on input "Print username on label" at bounding box center [0, 0] width 0 height 0
click at [336, 137] on button "Select an option" at bounding box center [364, 139] width 124 height 15
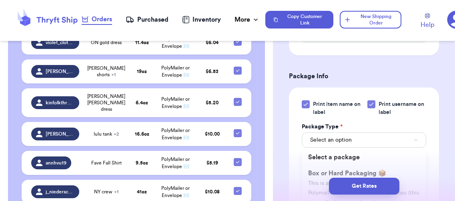
click at [336, 161] on div "Print item name on label Print username on label Package Type * Select an optio…" at bounding box center [364, 157] width 150 height 141
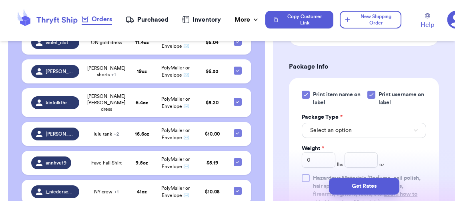
scroll to position [431, 0]
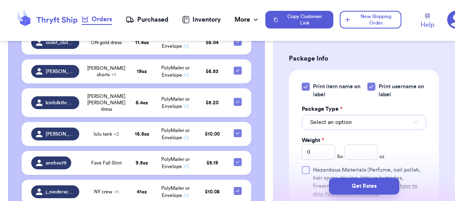
click at [336, 122] on button "Select an option" at bounding box center [364, 121] width 124 height 15
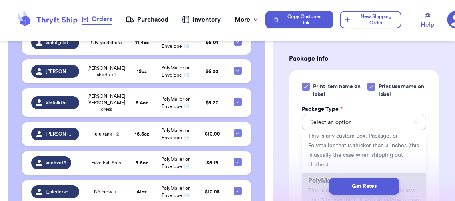
scroll to position [43, 0]
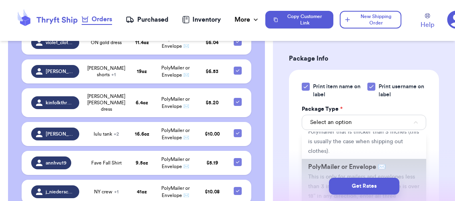
click at [336, 161] on span "PolyMailer or Envelope ✉️" at bounding box center [347, 166] width 78 height 6
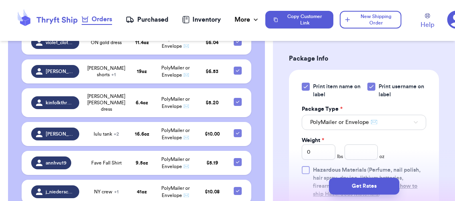
scroll to position [0, 0]
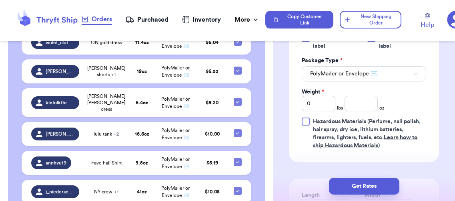
scroll to position [481, 0]
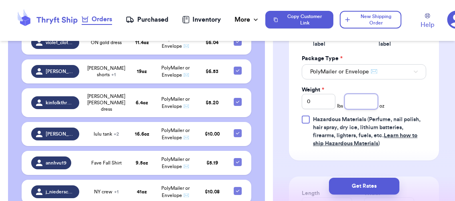
click at [336, 96] on input "number" at bounding box center [362, 101] width 34 height 15
click at [336, 103] on div "Print item name on label Print username on label Package Type * PolyMailer or E…" at bounding box center [364, 89] width 150 height 141
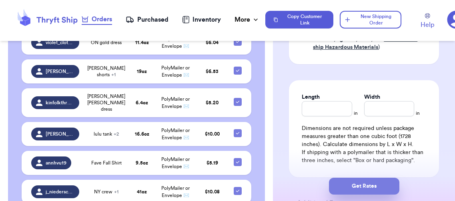
click at [336, 161] on button "Get Rates" at bounding box center [364, 185] width 70 height 17
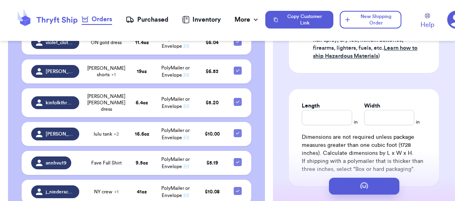
scroll to position [0, 0]
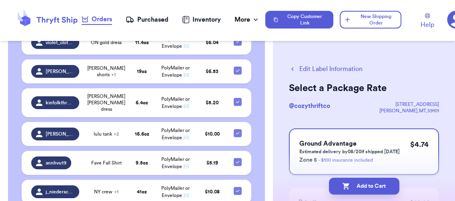
click at [336, 145] on h3 "Ground Advantage" at bounding box center [349, 144] width 100 height 10
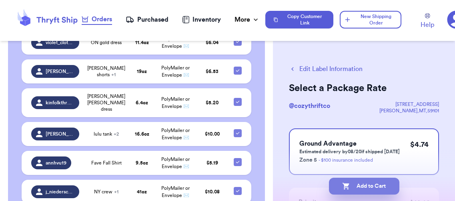
click at [336, 161] on button "Add to Cart" at bounding box center [364, 185] width 70 height 17
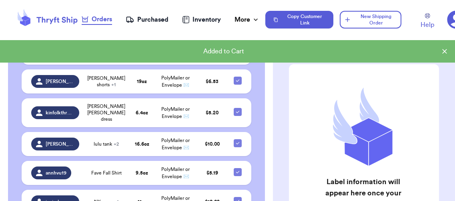
scroll to position [224, 0]
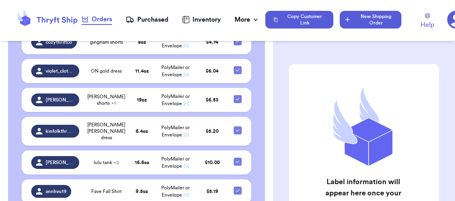
click at [336, 19] on button "New Shipping Order" at bounding box center [371, 20] width 62 height 18
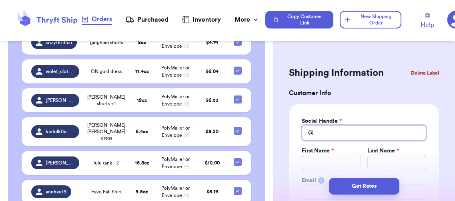
click at [332, 130] on input "Total Amount Paid" at bounding box center [364, 132] width 124 height 15
drag, startPoint x: 334, startPoint y: 131, endPoint x: 218, endPoint y: 133, distance: 116.1
click at [218, 132] on div "Customer Link New Order Incomplete 01 Get Rates for All ( 0 ) Get Rates for All…" at bounding box center [227, 100] width 455 height 201
drag, startPoint x: 351, startPoint y: 131, endPoint x: 217, endPoint y: 130, distance: 134.5
click at [218, 131] on div "Customer Link New Order Incomplete 01 Get Rates for All ( 0 ) Get Rates for All…" at bounding box center [227, 100] width 455 height 201
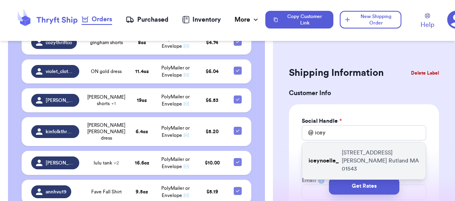
click at [336, 156] on p "[STREET_ADDRESS][PERSON_NAME][PERSON_NAME]" at bounding box center [381, 161] width 78 height 24
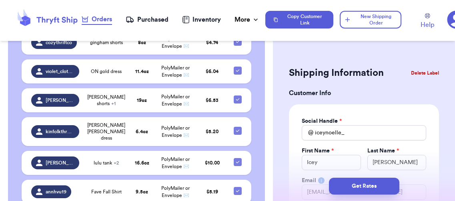
scroll to position [237, 0]
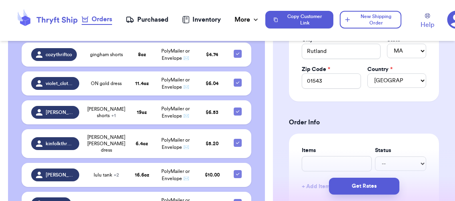
scroll to position [244, 0]
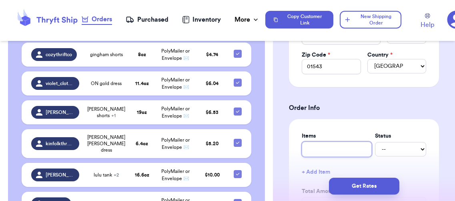
click at [320, 149] on input "text" at bounding box center [337, 148] width 70 height 15
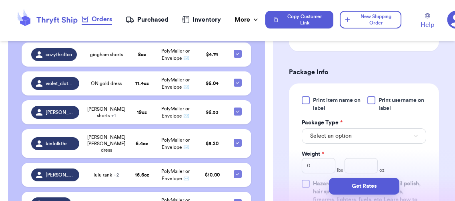
scroll to position [431, 0]
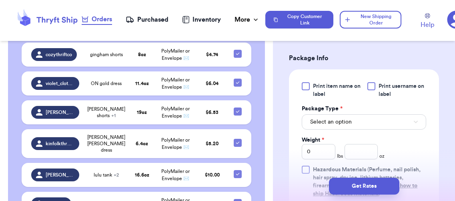
click at [313, 88] on span "Print item name on label" at bounding box center [337, 90] width 49 height 16
click at [0, 0] on input "Print item name on label" at bounding box center [0, 0] width 0 height 0
drag, startPoint x: 388, startPoint y: 83, endPoint x: 385, endPoint y: 88, distance: 5.9
click at [336, 83] on span "Print username on label" at bounding box center [403, 90] width 48 height 16
click at [0, 0] on input "Print username on label" at bounding box center [0, 0] width 0 height 0
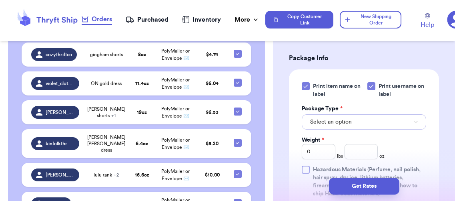
click at [336, 123] on button "Select an option" at bounding box center [364, 121] width 124 height 15
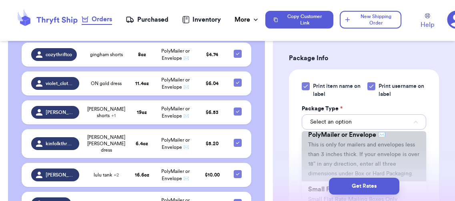
scroll to position [87, 0]
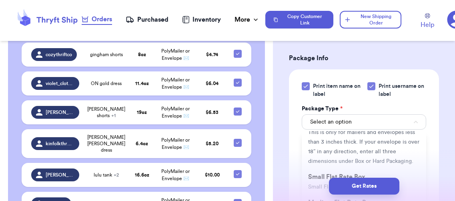
click at [336, 154] on li "PolyMailer or Envelope ✉️ This is only for mailers and envelopes less than 3 in…" at bounding box center [364, 141] width 124 height 54
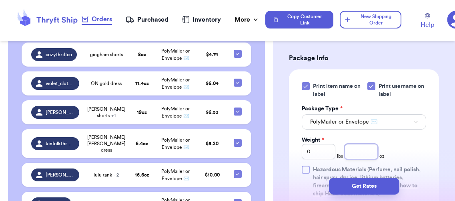
click at [336, 151] on input "number" at bounding box center [362, 151] width 34 height 15
click at [336, 147] on div "Print item name on label Print username on label Package Type * PolyMailer or E…" at bounding box center [364, 139] width 150 height 141
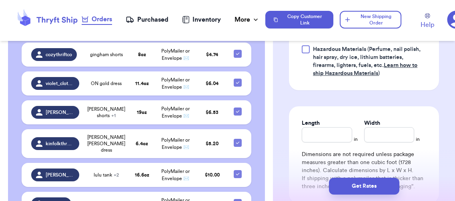
scroll to position [658, 0]
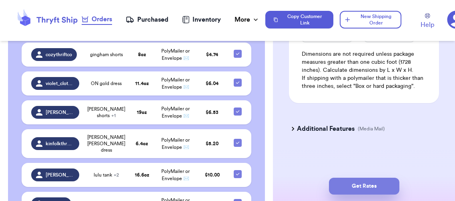
click at [336, 161] on button "Get Rates" at bounding box center [364, 185] width 70 height 17
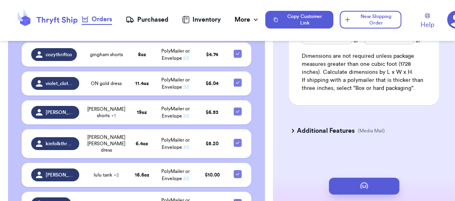
scroll to position [0, 0]
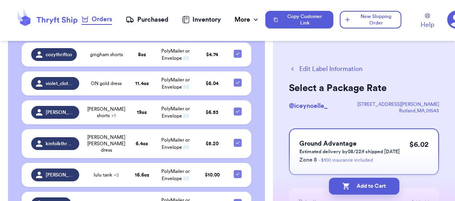
click at [336, 159] on p "Zone 8 - $100 insurance included" at bounding box center [349, 160] width 100 height 10
click at [336, 161] on div "Add to Cart" at bounding box center [364, 186] width 182 height 30
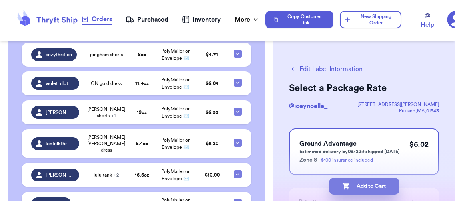
click at [336, 161] on button "Add to Cart" at bounding box center [364, 185] width 70 height 17
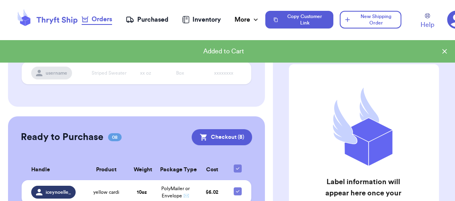
scroll to position [84, 0]
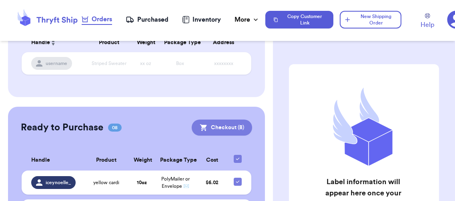
click at [200, 129] on button "Checkout ( 8 )" at bounding box center [222, 127] width 60 height 16
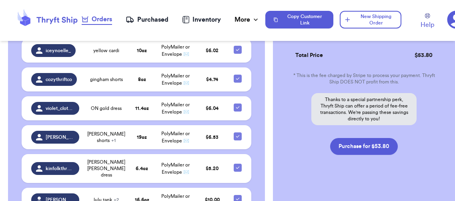
scroll to position [311, 0]
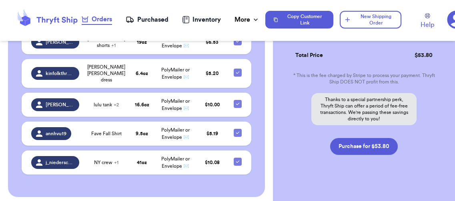
click at [235, 129] on icon at bounding box center [238, 132] width 6 height 6
click at [237, 128] on input "checkbox" at bounding box center [237, 128] width 0 height 0
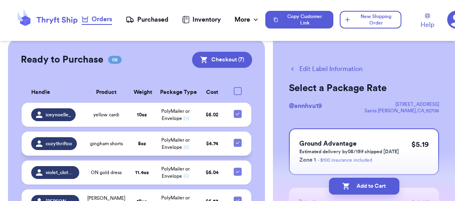
scroll to position [153, 0]
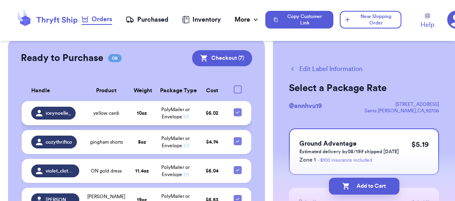
click at [235, 111] on icon at bounding box center [238, 112] width 6 height 6
click at [237, 108] on input "checkbox" at bounding box center [237, 108] width 0 height 0
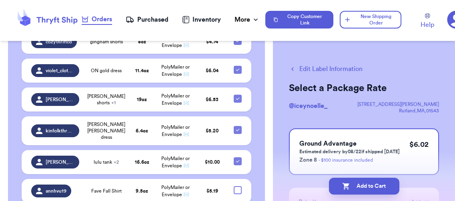
scroll to position [255, 0]
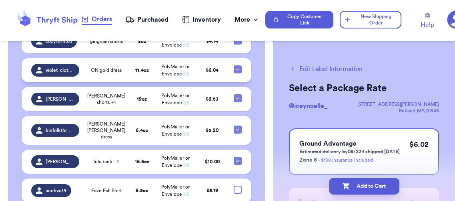
click at [236, 68] on icon at bounding box center [237, 69] width 3 height 2
click at [237, 65] on input "checkbox" at bounding box center [237, 65] width 0 height 0
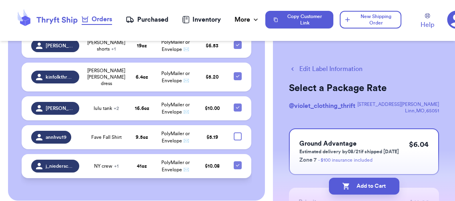
scroll to position [312, 0]
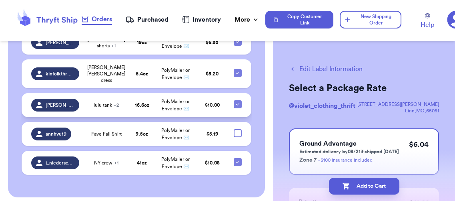
click at [235, 101] on icon at bounding box center [238, 104] width 6 height 6
click at [237, 100] on input "checkbox" at bounding box center [237, 100] width 0 height 0
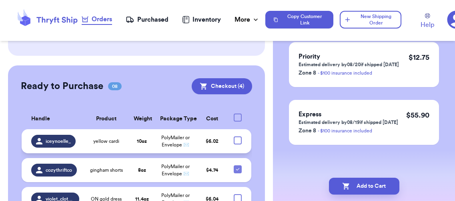
scroll to position [120, 0]
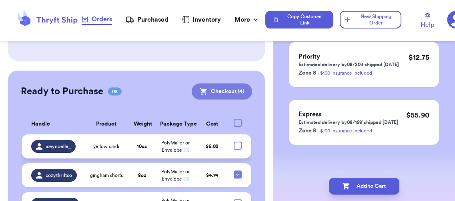
click at [216, 91] on button "Checkout ( 4 )" at bounding box center [222, 91] width 60 height 16
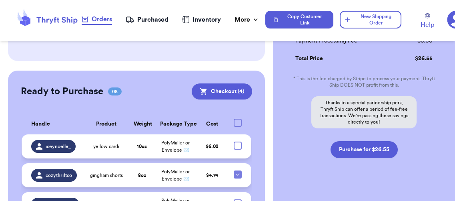
scroll to position [337, 0]
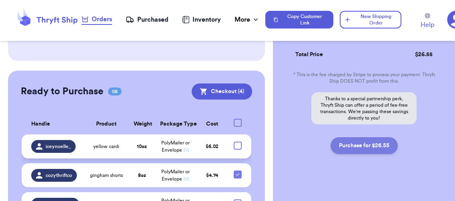
click at [336, 137] on button "Purchase for $26.55" at bounding box center [364, 145] width 67 height 17
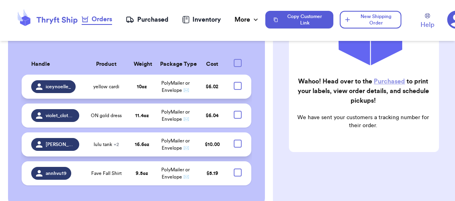
scroll to position [80, 0]
